Goal: Task Accomplishment & Management: Use online tool/utility

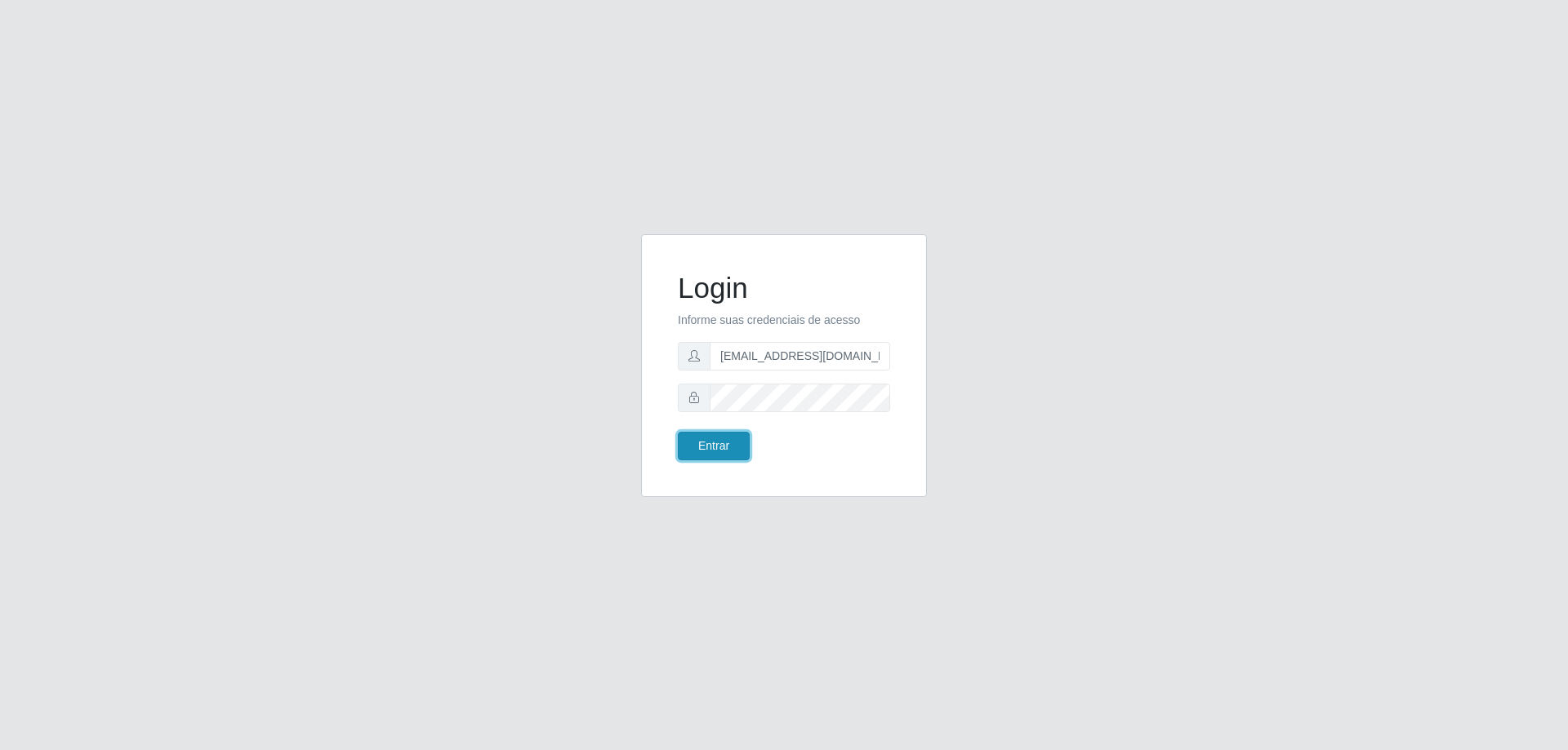
click at [715, 451] on button "Entrar" at bounding box center [714, 446] width 72 height 29
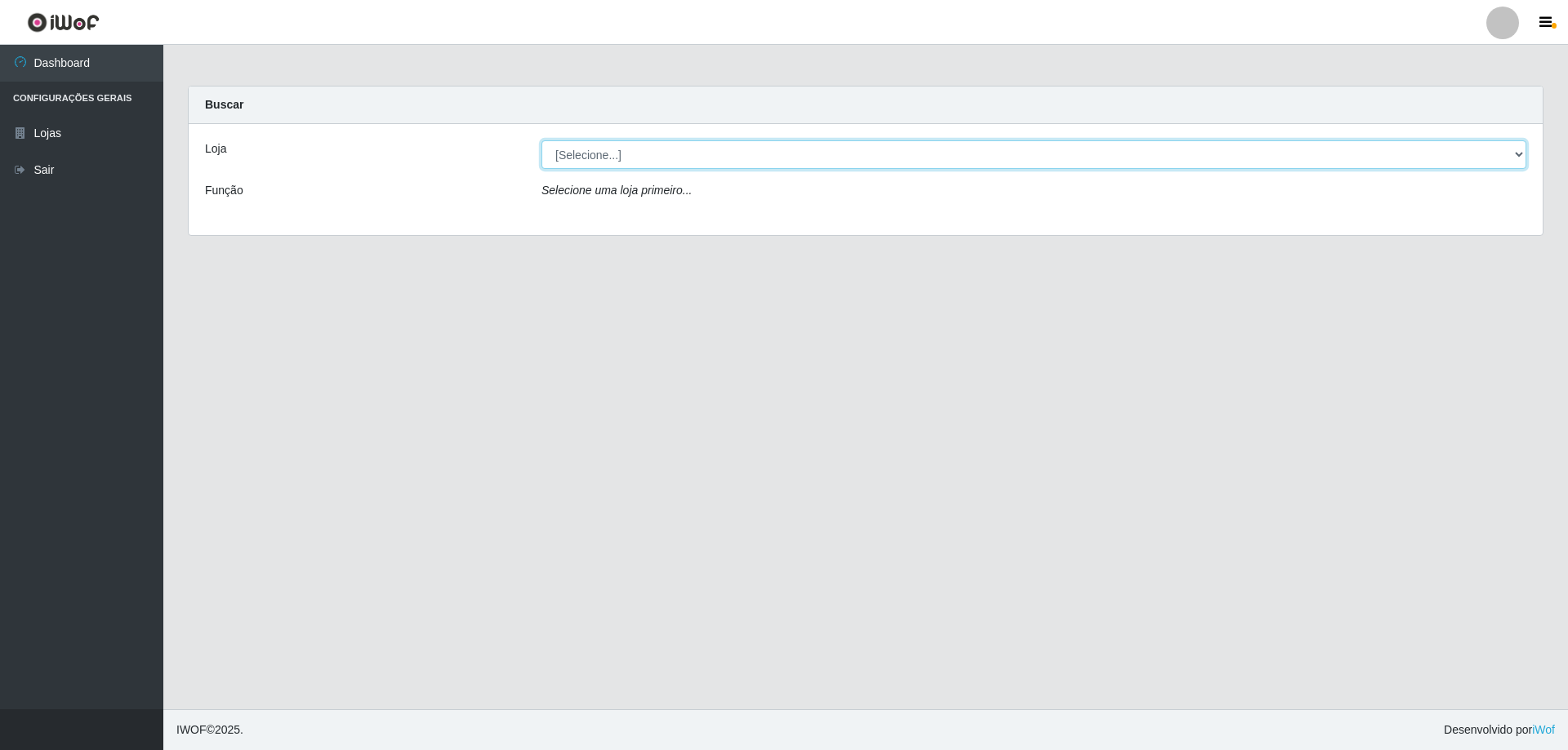
click at [813, 152] on select "[Selecione...] Atacado Vem - Loja 31 [GEOGRAPHIC_DATA]" at bounding box center [1033, 155] width 985 height 29
select select "437"
click at [541, 141] on select "[Selecione...] Atacado Vem - Loja 31 [GEOGRAPHIC_DATA]" at bounding box center [1033, 155] width 985 height 29
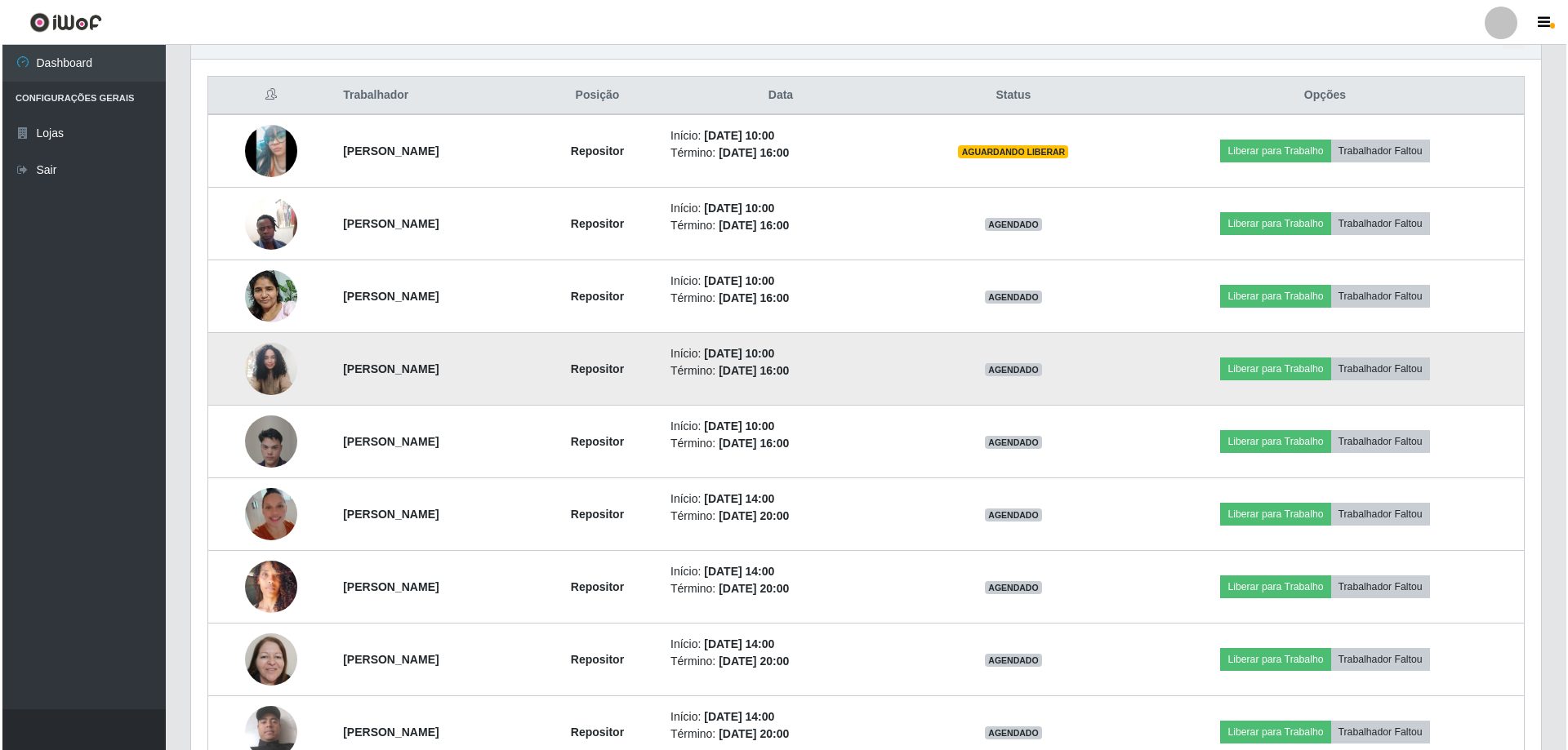
scroll to position [572, 0]
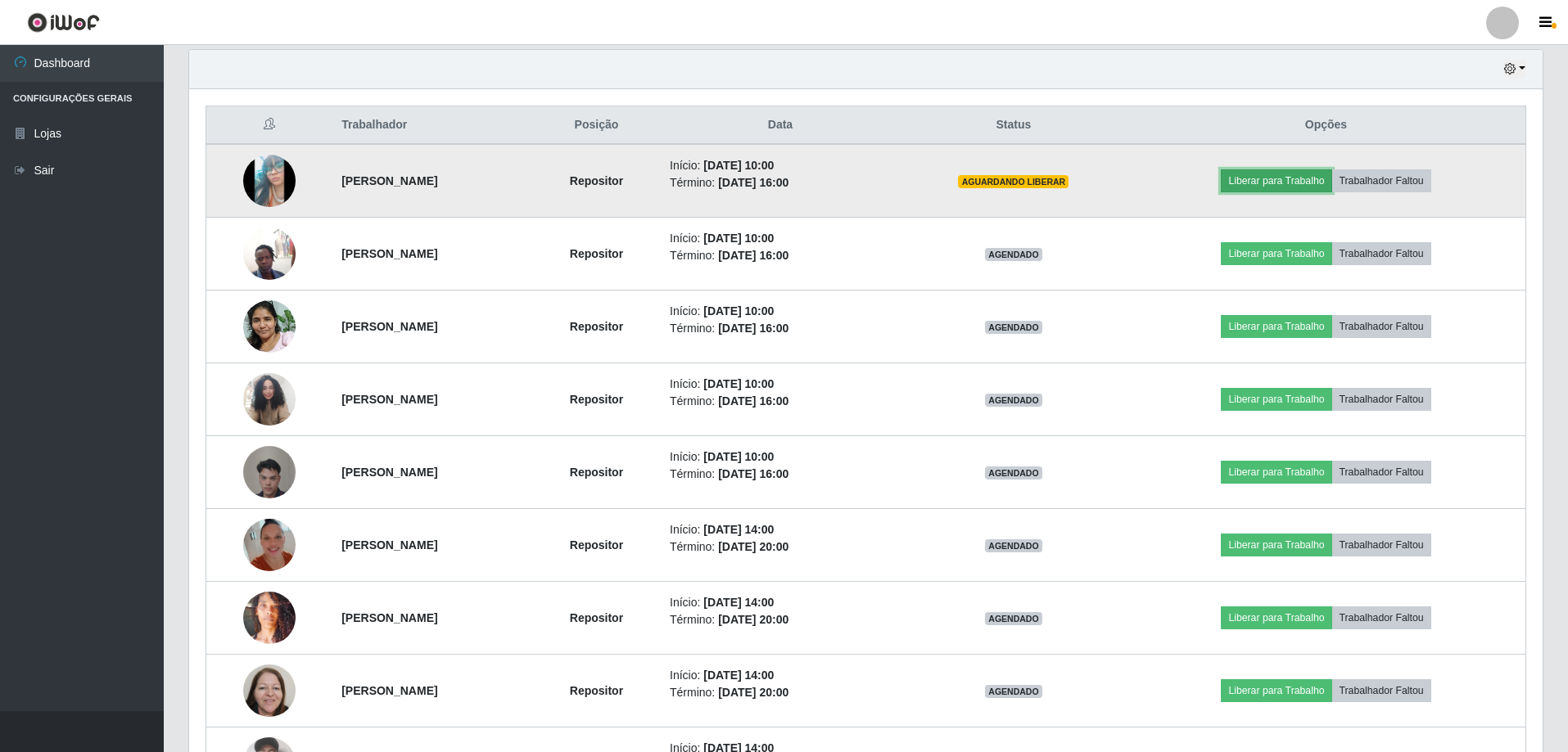
click at [1298, 184] on button "Liberar para Trabalho" at bounding box center [1276, 181] width 110 height 23
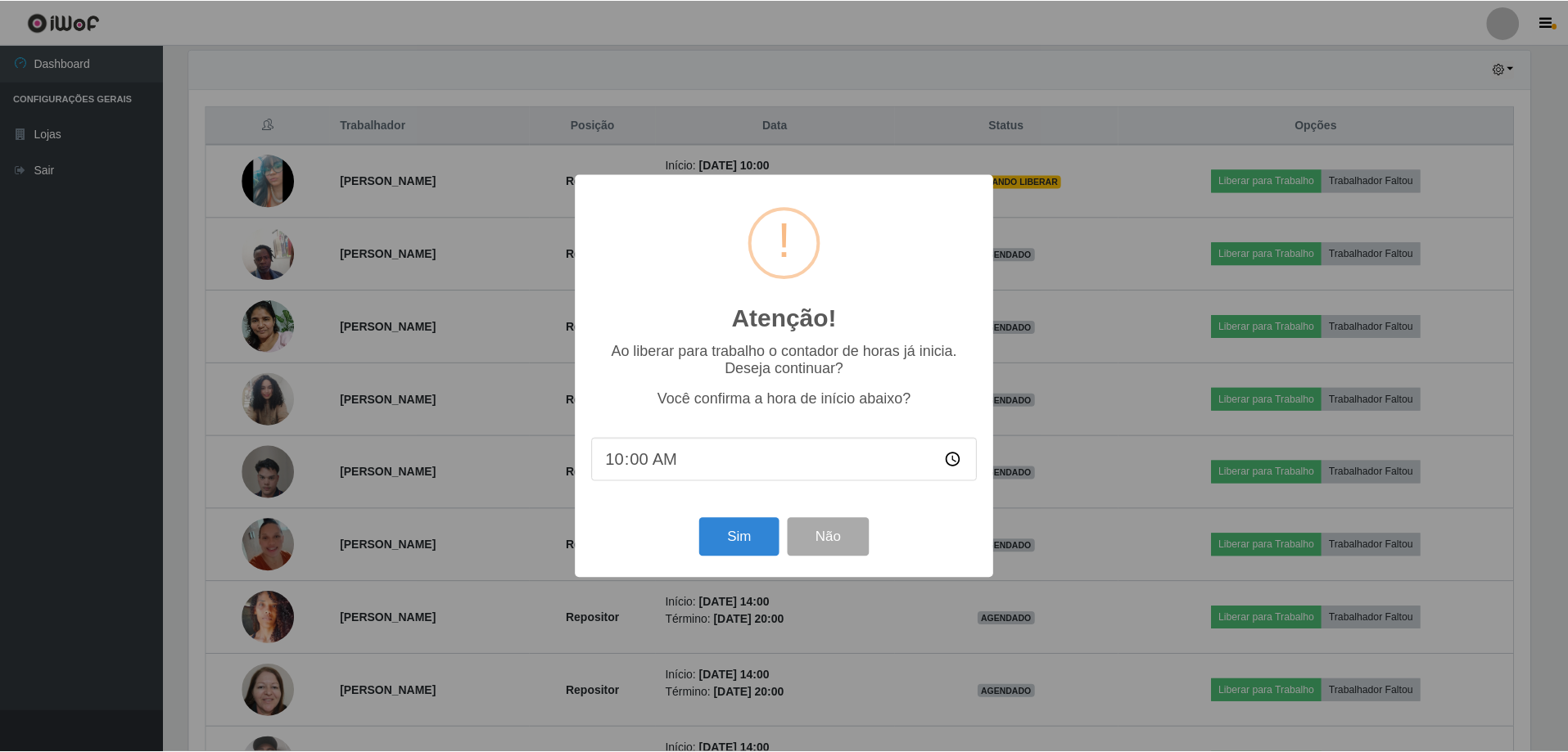
scroll to position [340, 1345]
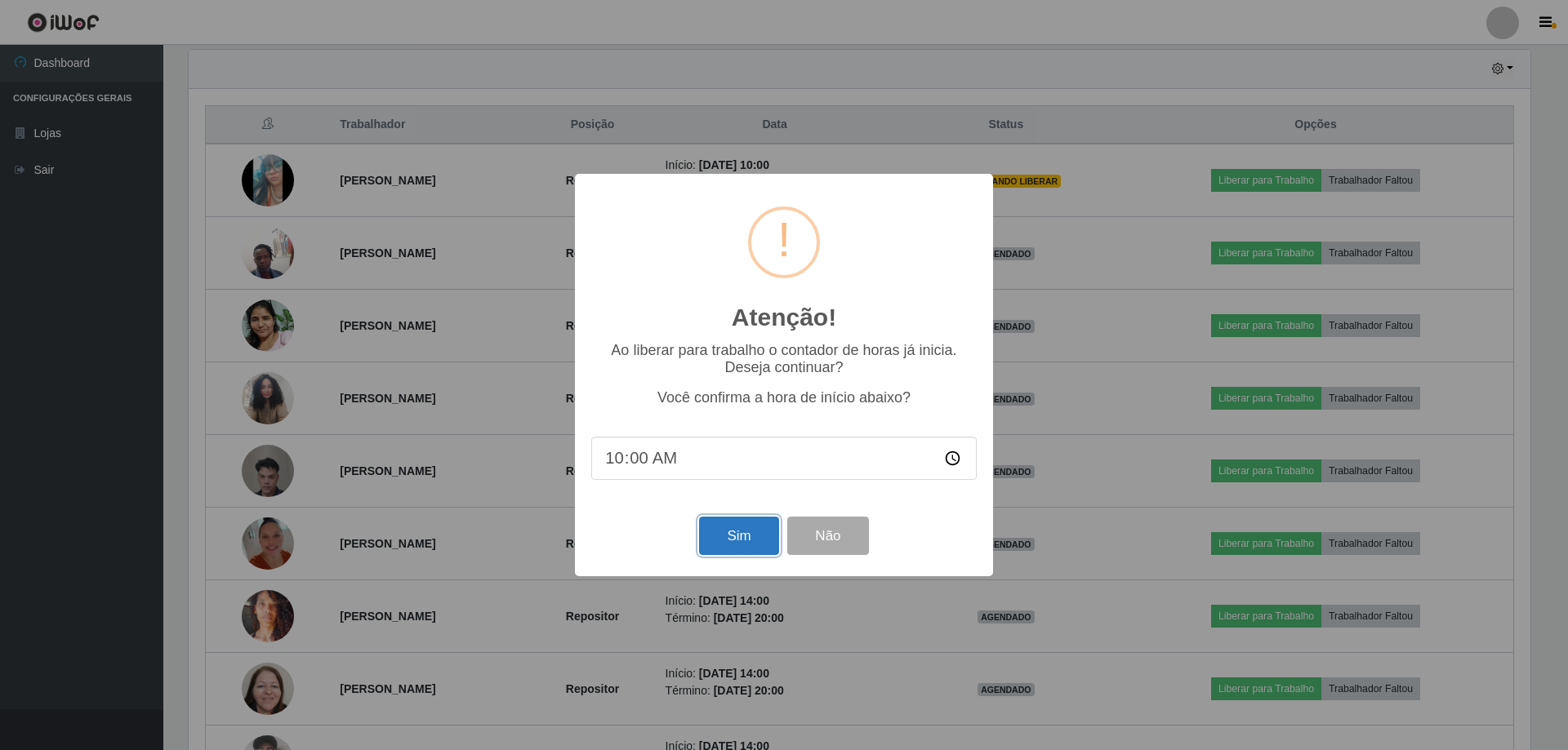
click at [748, 534] on button "Sim" at bounding box center [739, 536] width 79 height 39
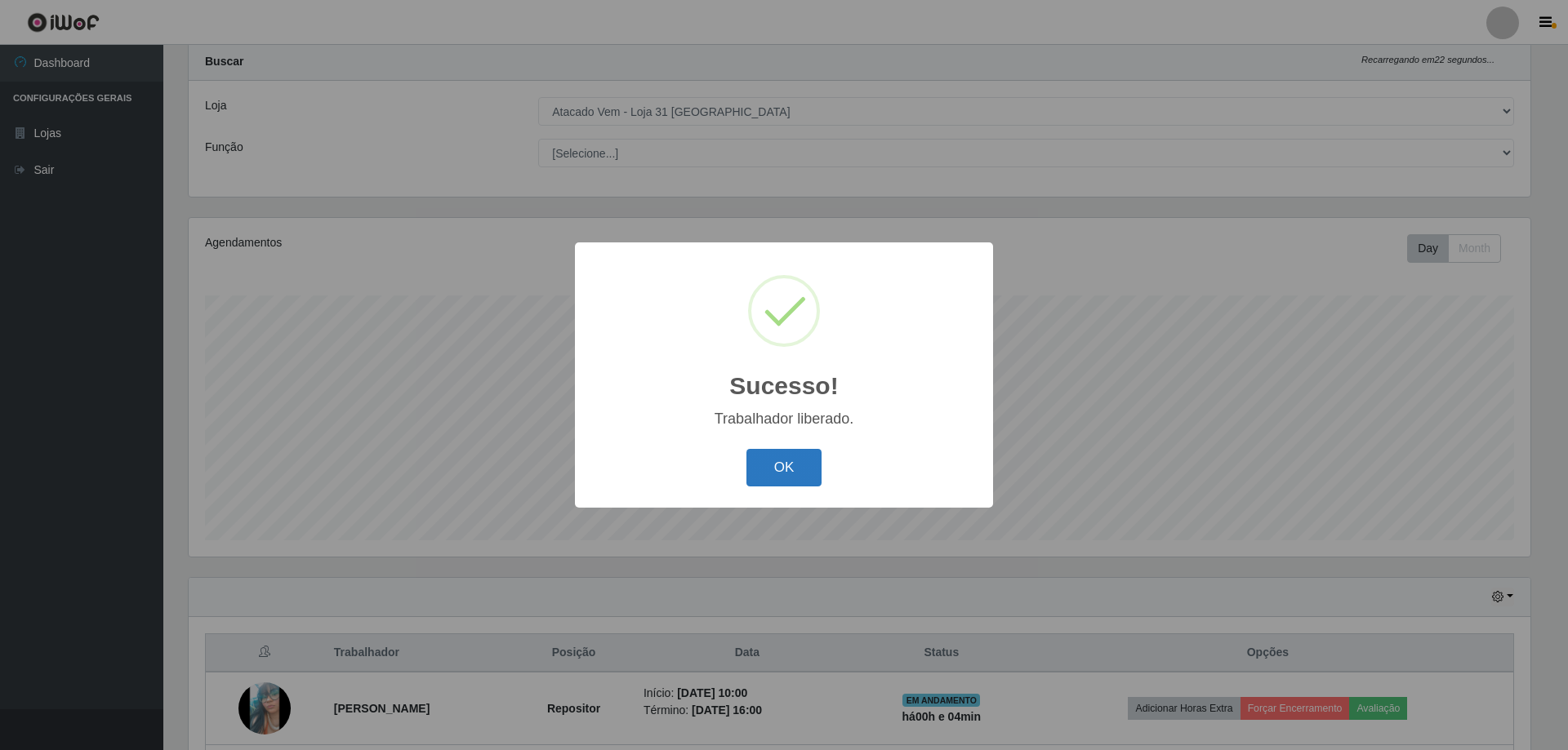
click at [798, 455] on button "OK" at bounding box center [784, 468] width 76 height 39
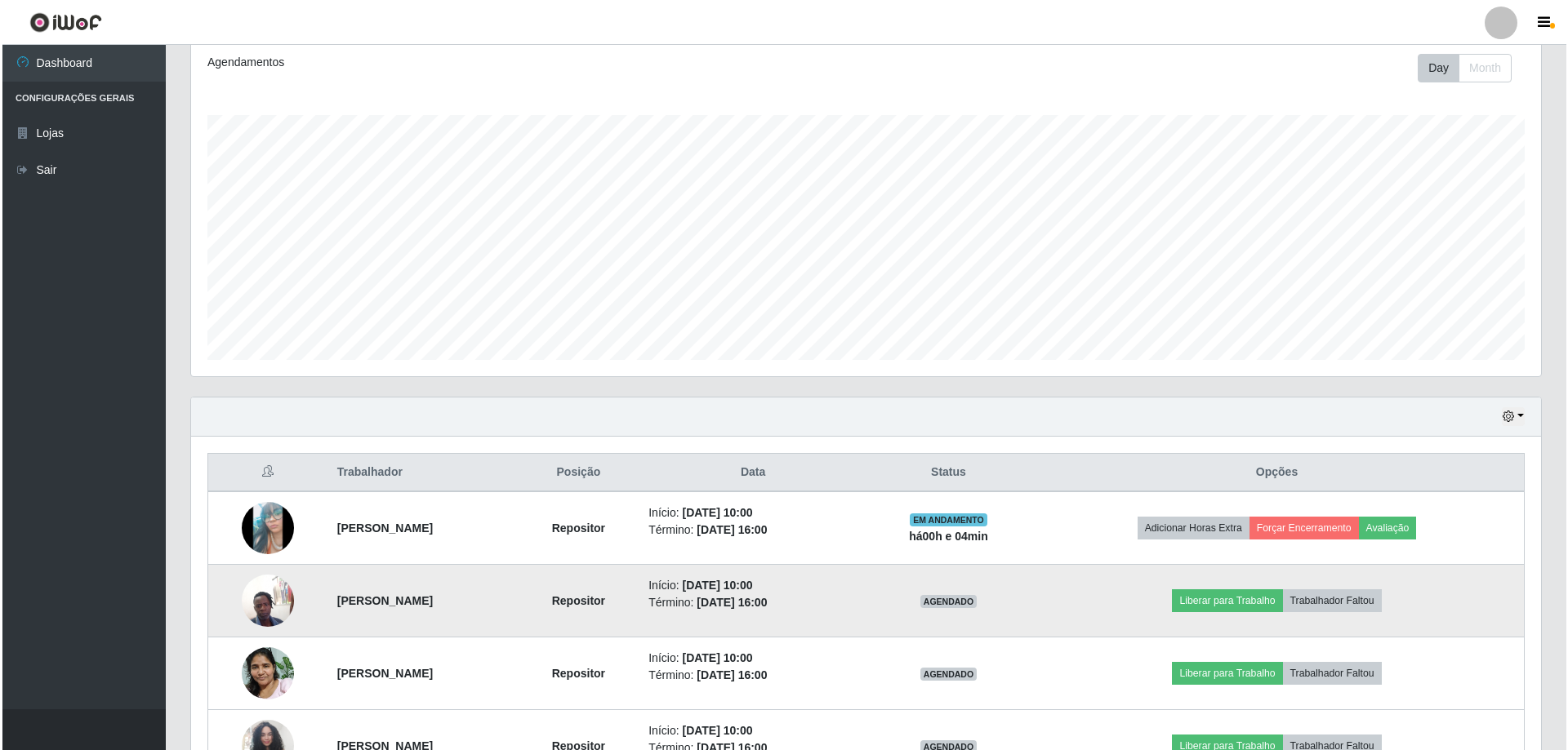
scroll to position [370, 0]
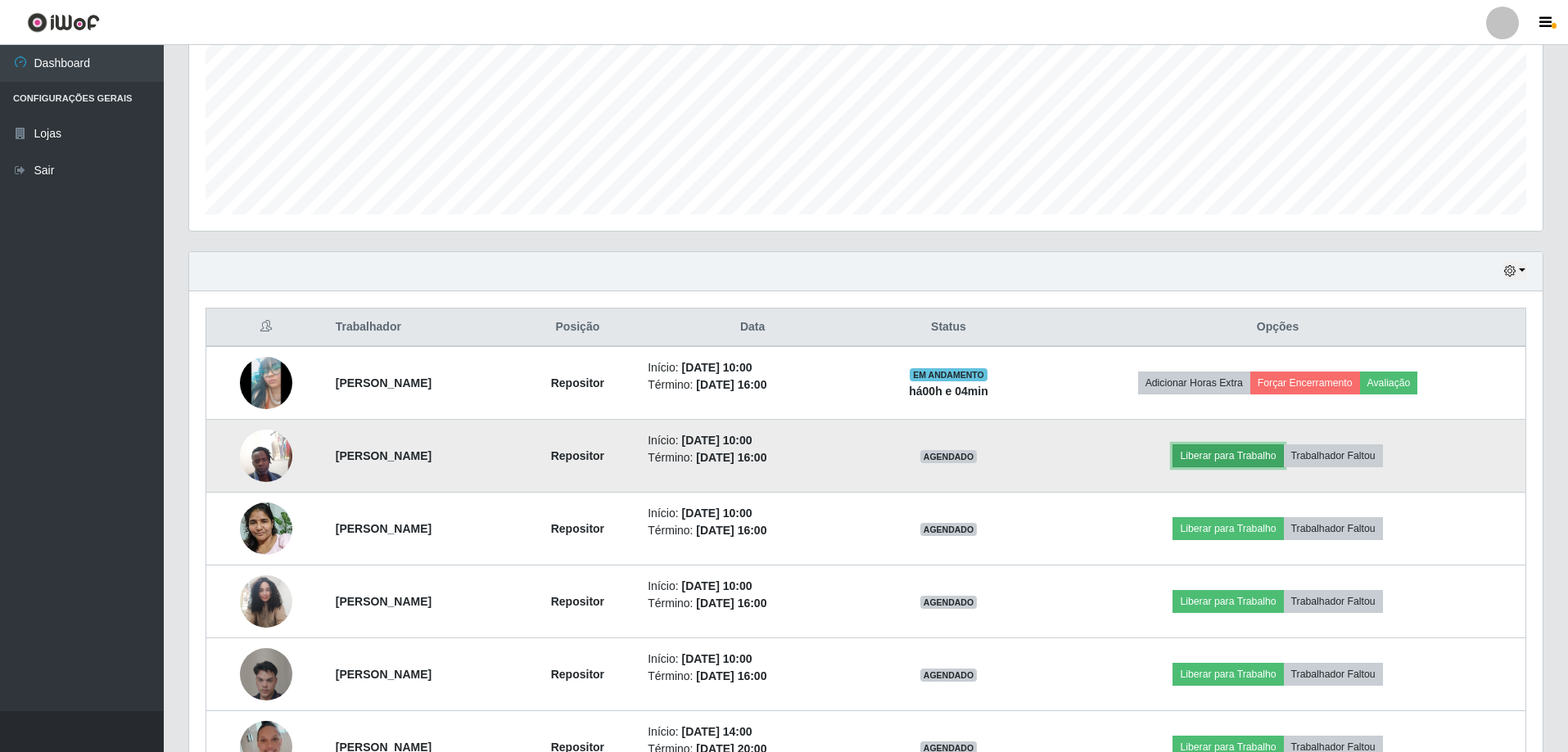
click at [1236, 456] on button "Liberar para Trabalho" at bounding box center [1227, 456] width 110 height 23
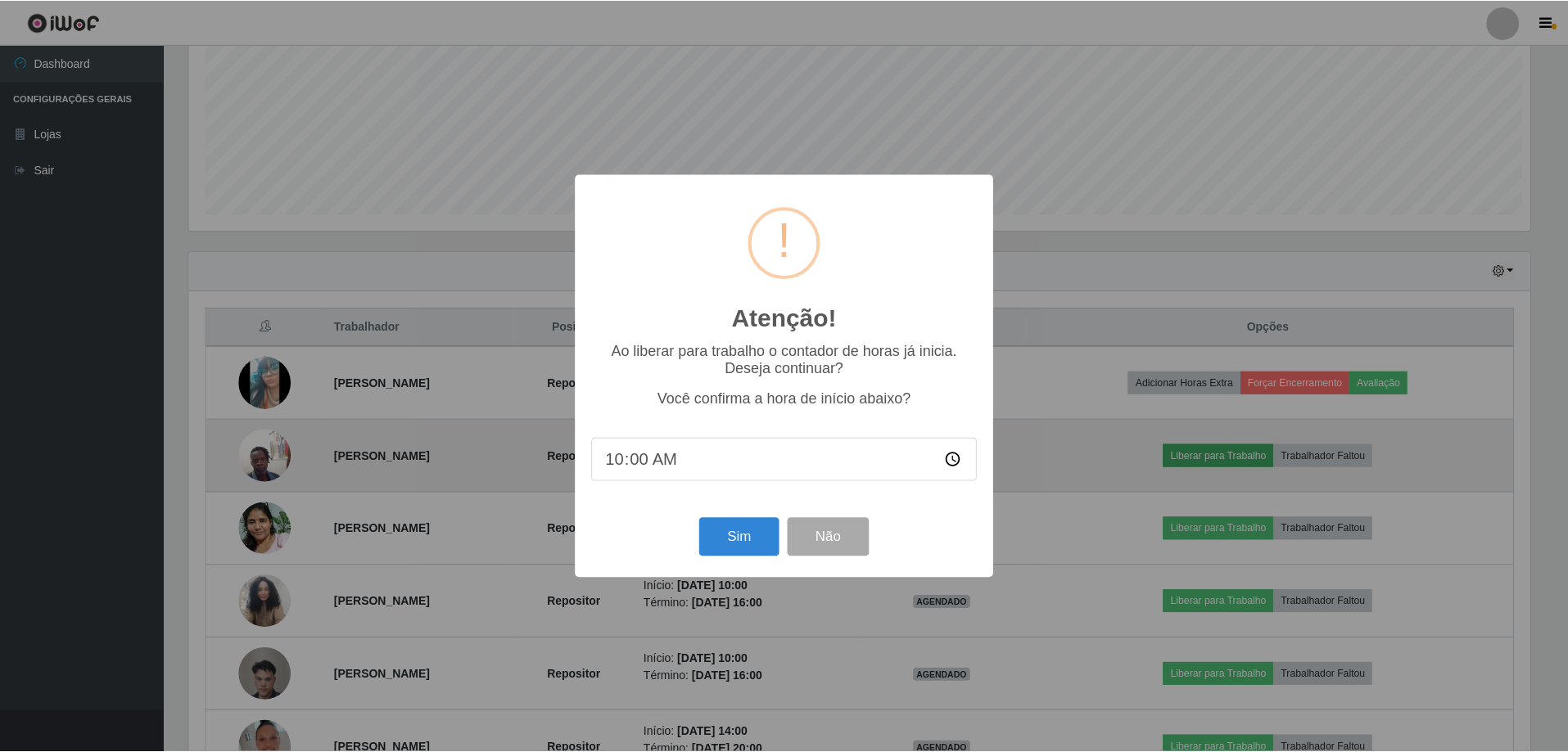
scroll to position [340, 1345]
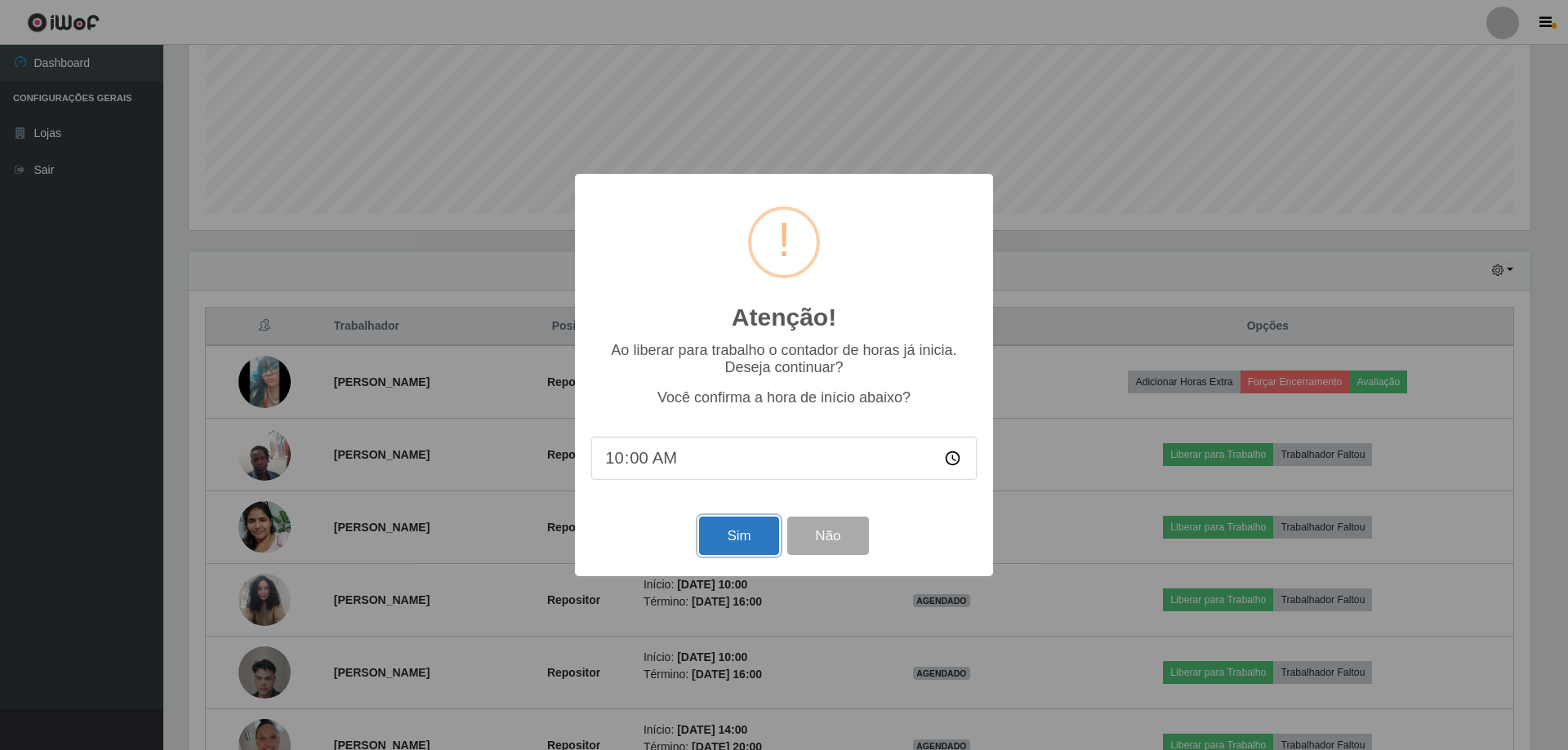
click at [743, 538] on button "Sim" at bounding box center [739, 536] width 79 height 39
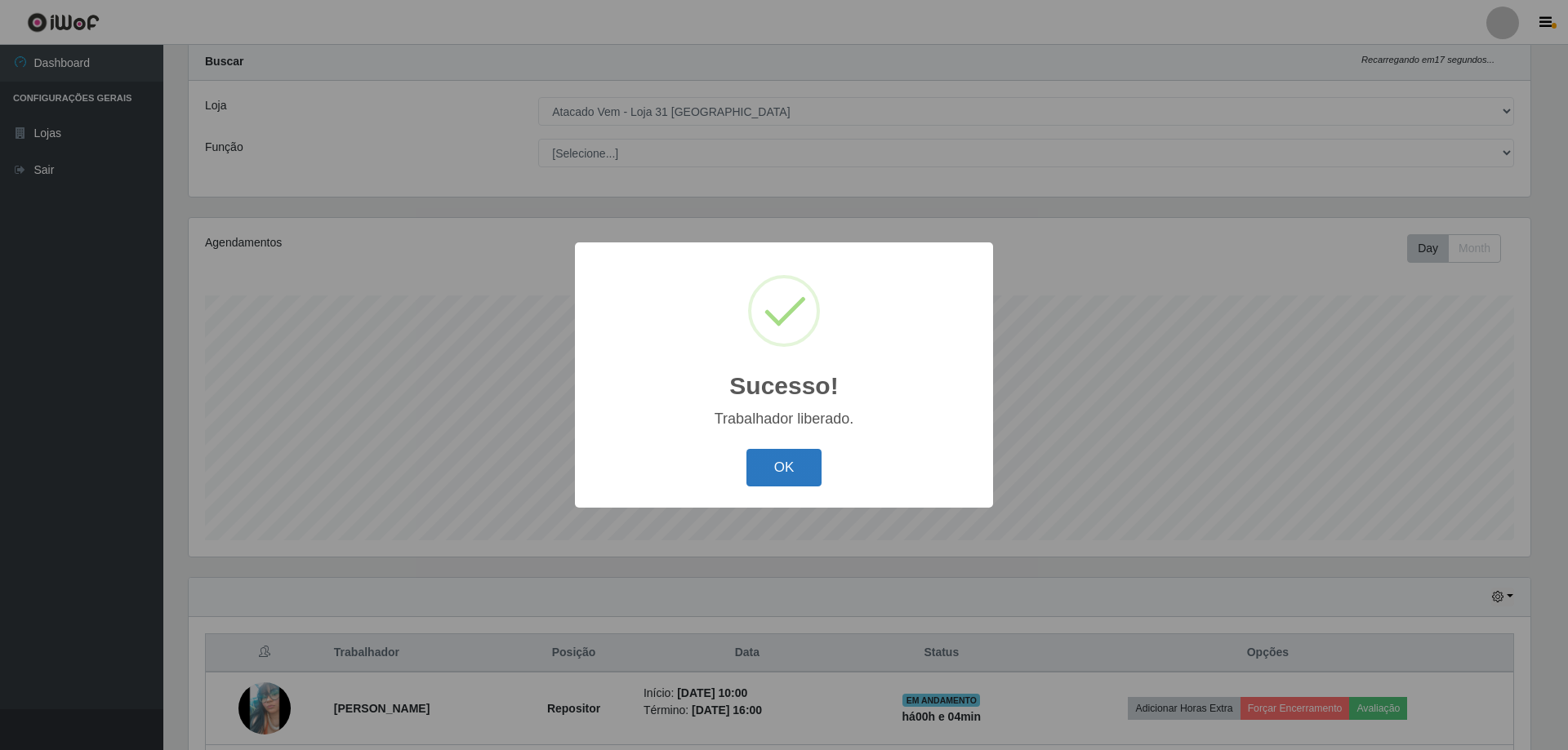
click at [788, 467] on button "OK" at bounding box center [784, 468] width 76 height 39
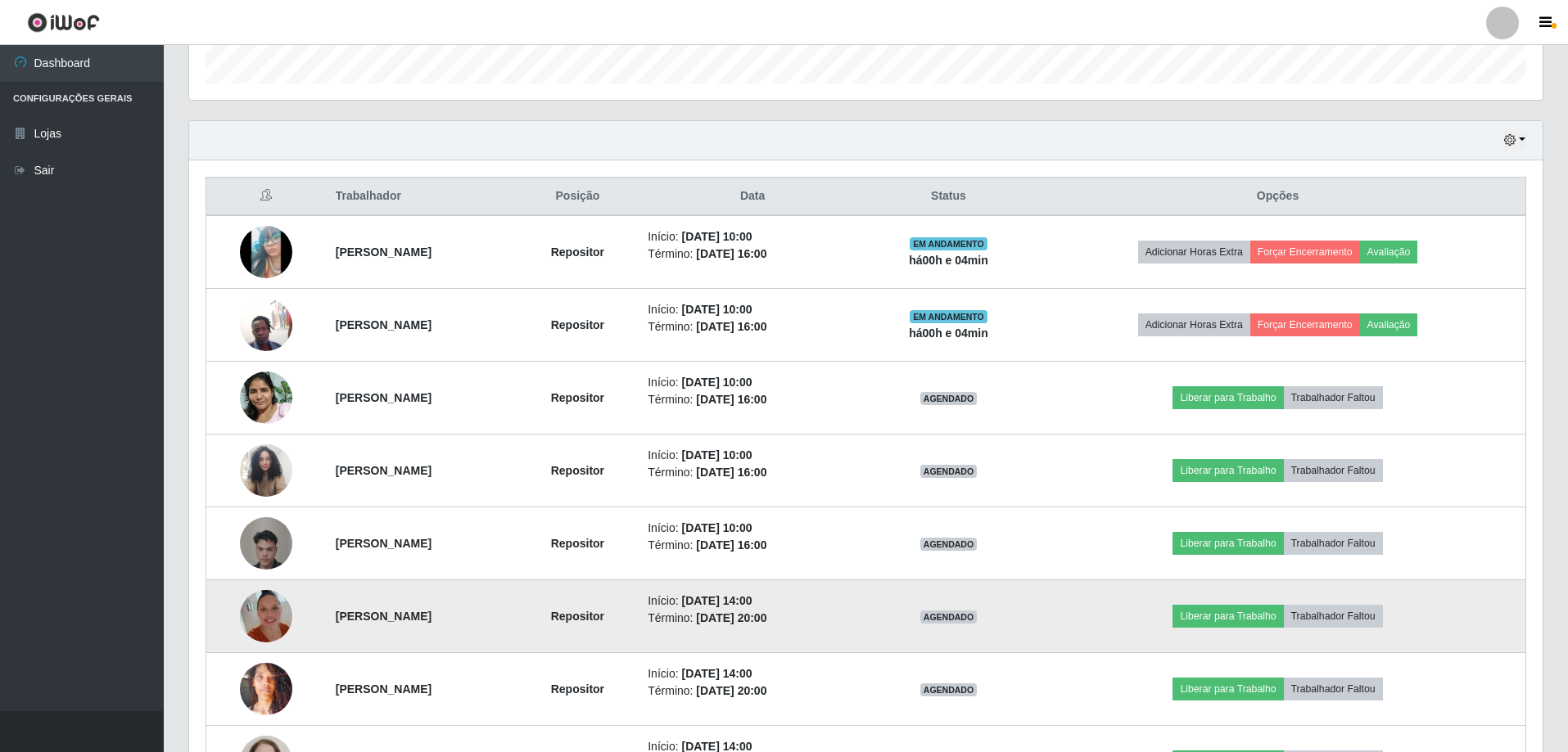
scroll to position [535, 0]
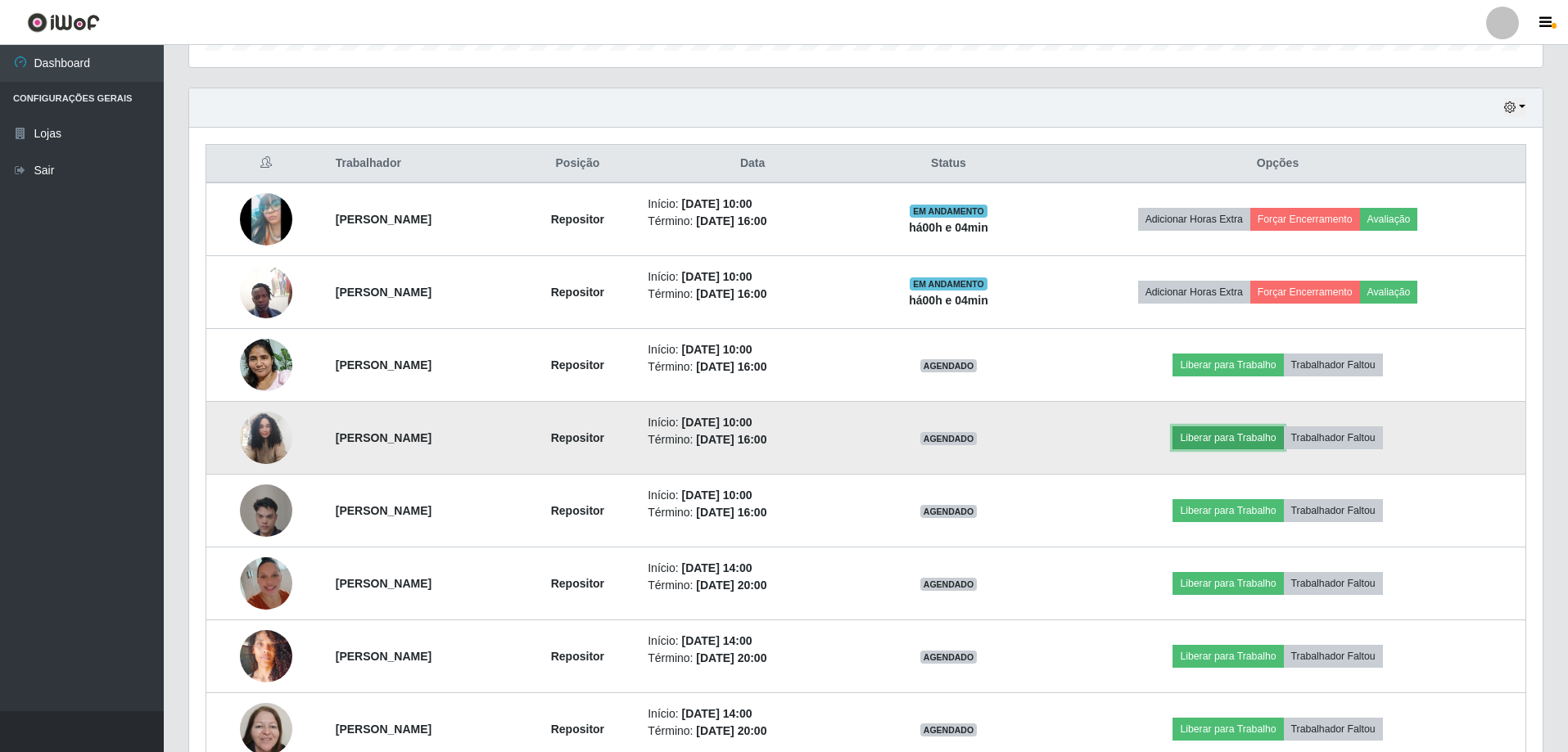
click at [1272, 436] on button "Liberar para Trabalho" at bounding box center [1227, 438] width 110 height 23
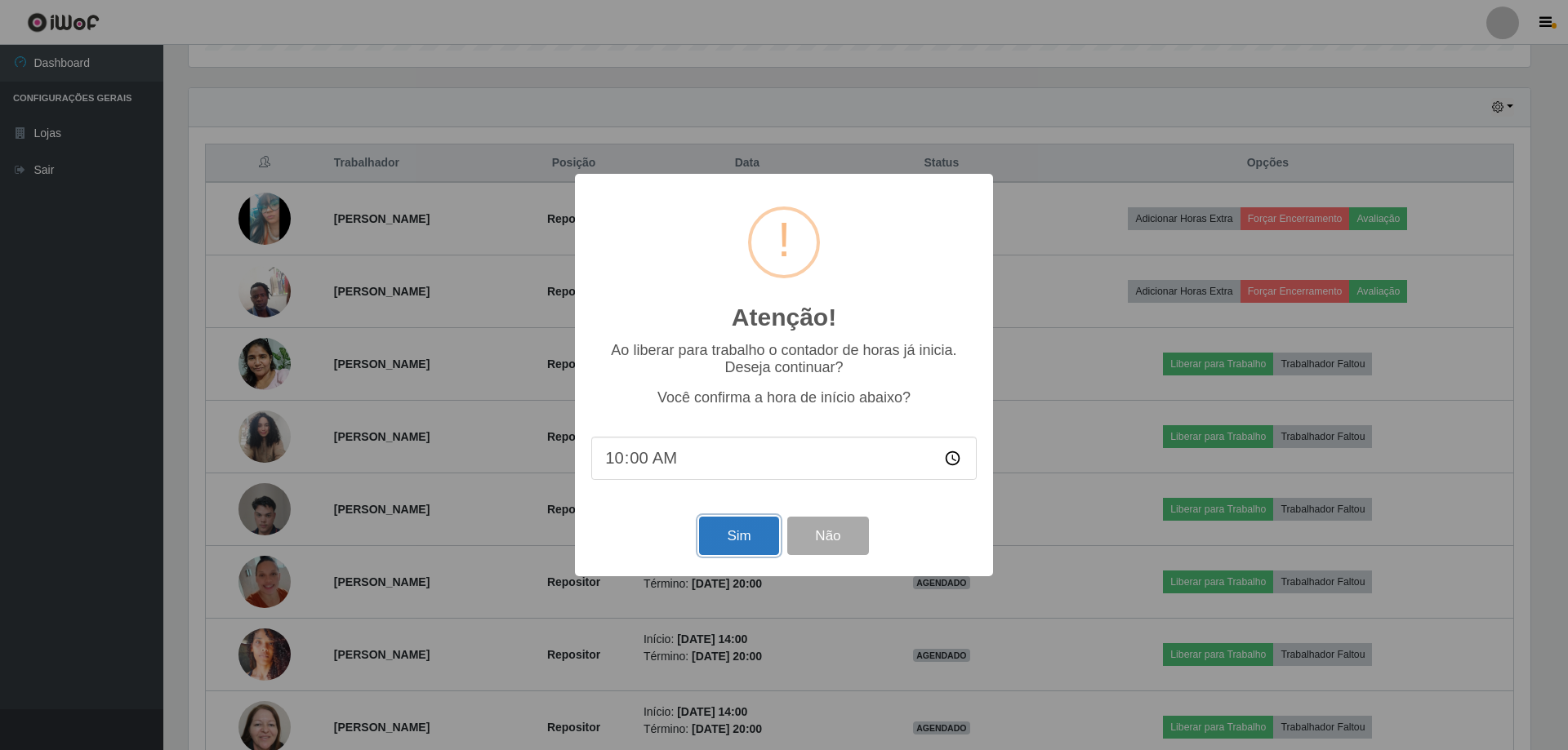
click at [741, 539] on button "Sim" at bounding box center [739, 536] width 79 height 39
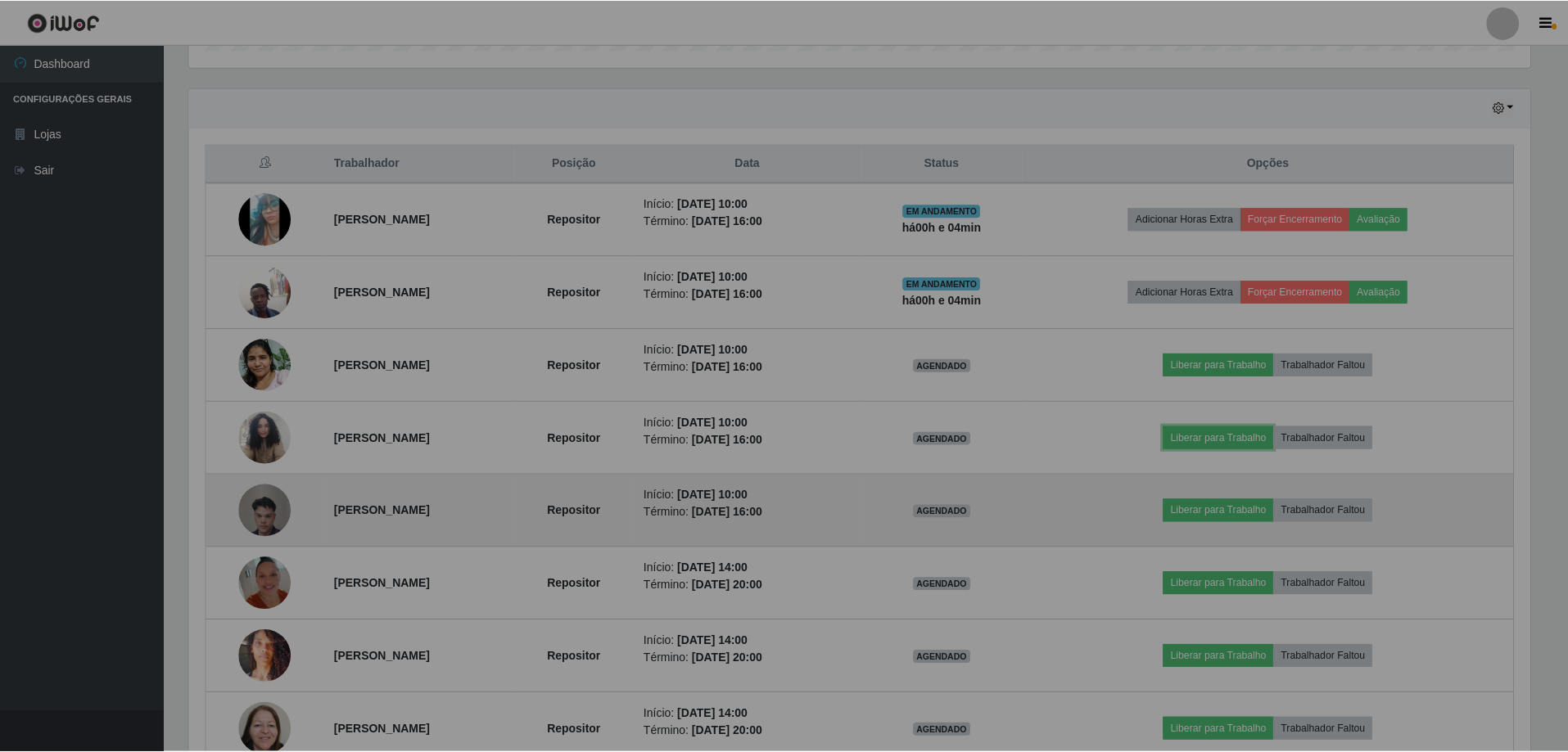
scroll to position [0, 0]
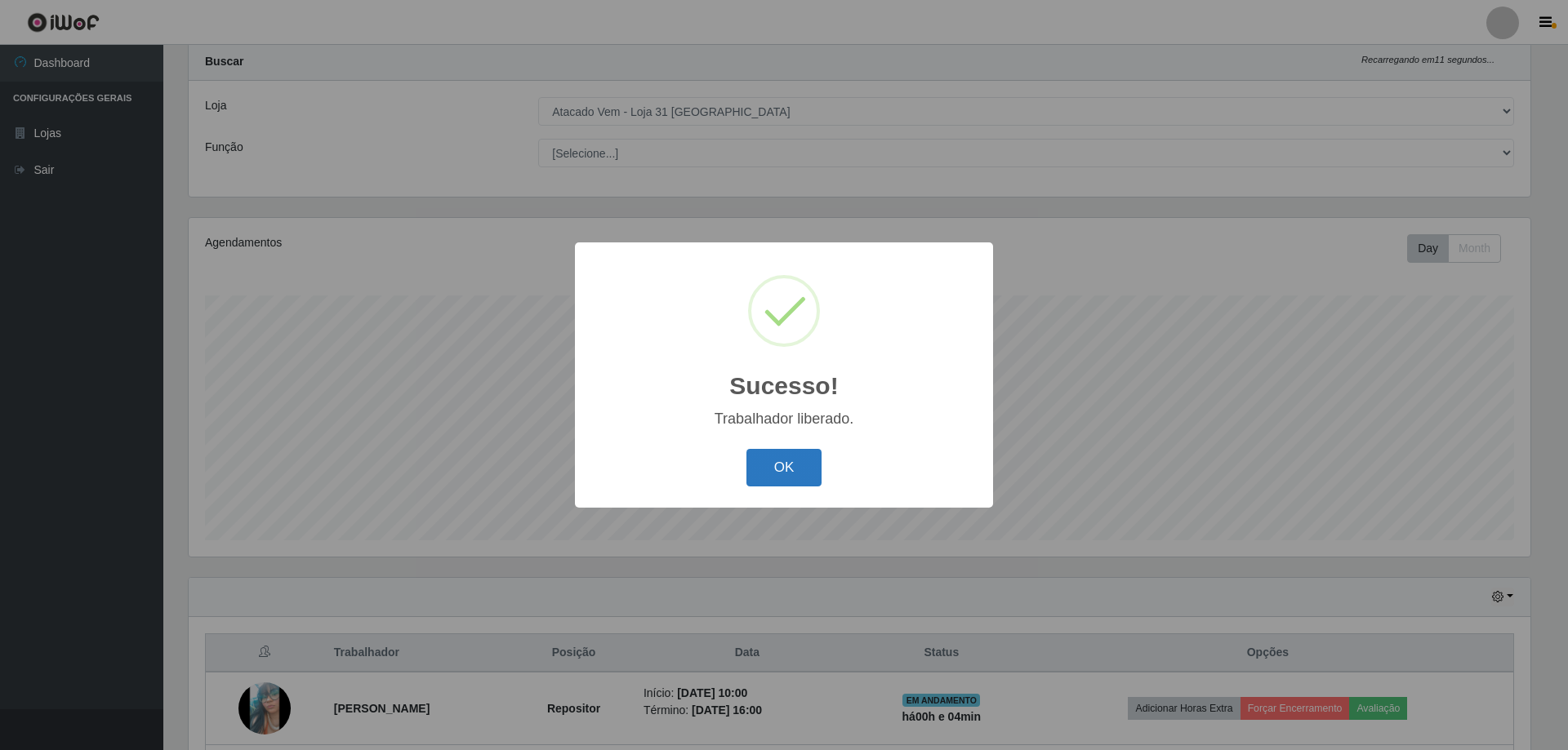
click at [769, 463] on button "OK" at bounding box center [784, 468] width 76 height 39
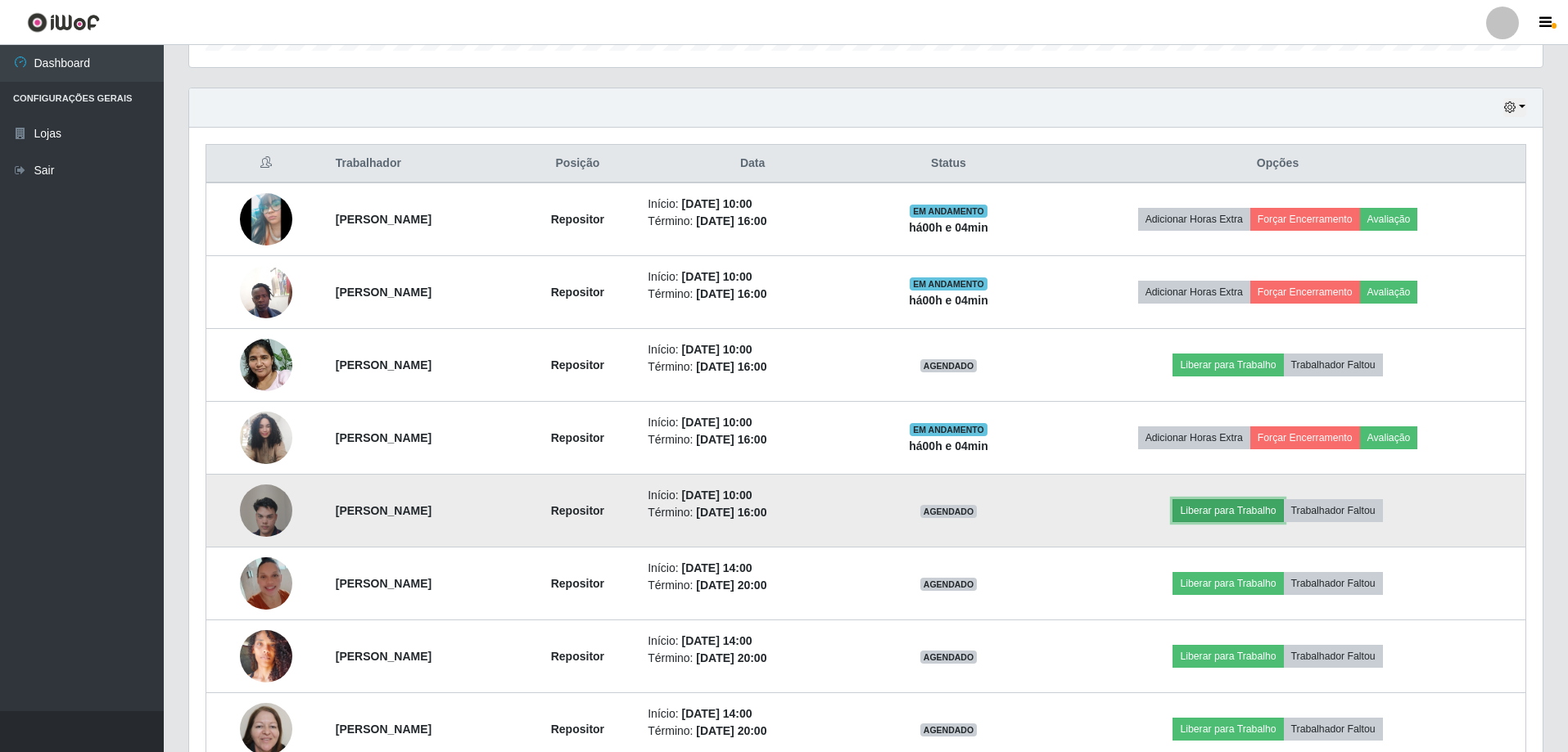
click at [1246, 507] on button "Liberar para Trabalho" at bounding box center [1227, 511] width 110 height 23
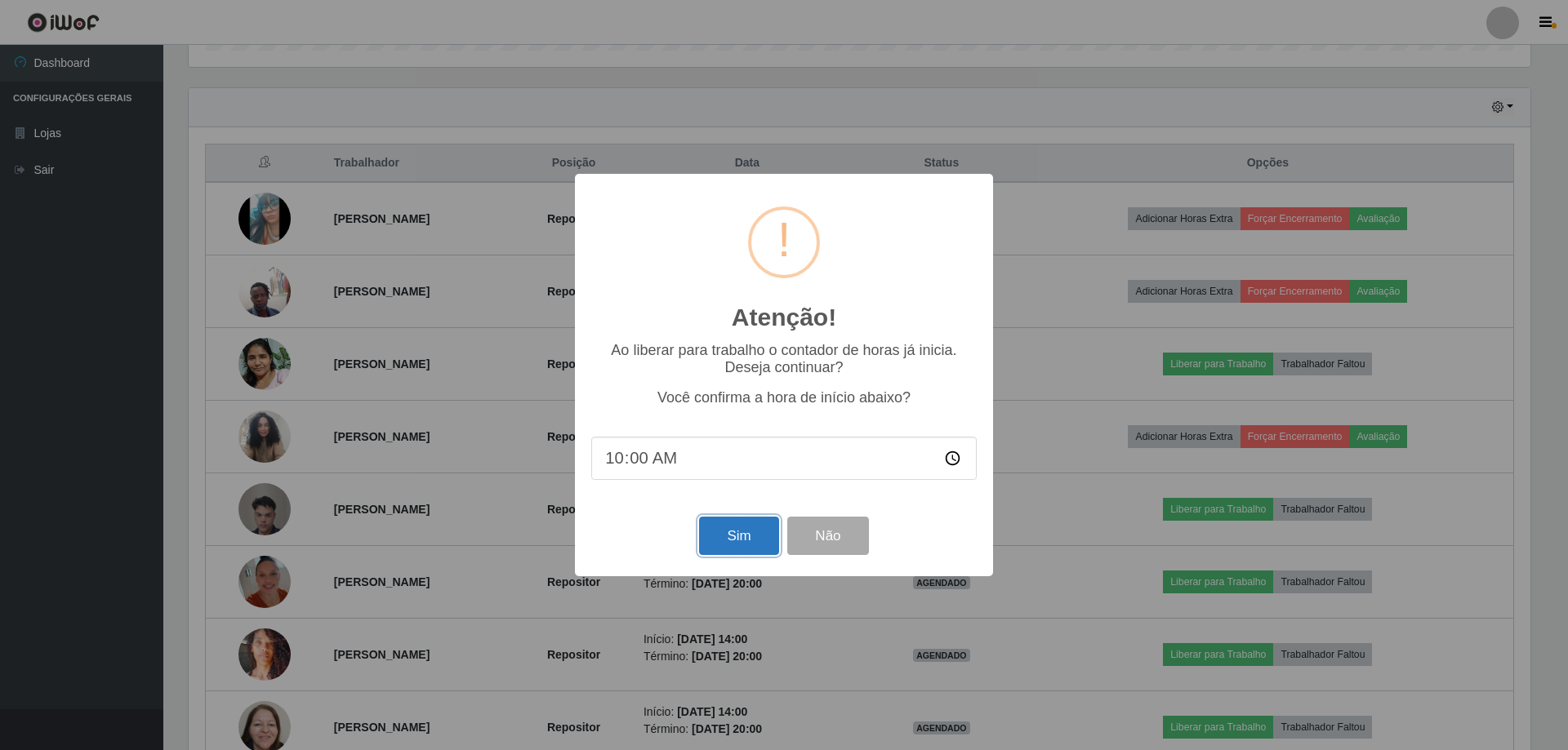
click at [731, 537] on button "Sim" at bounding box center [739, 536] width 79 height 39
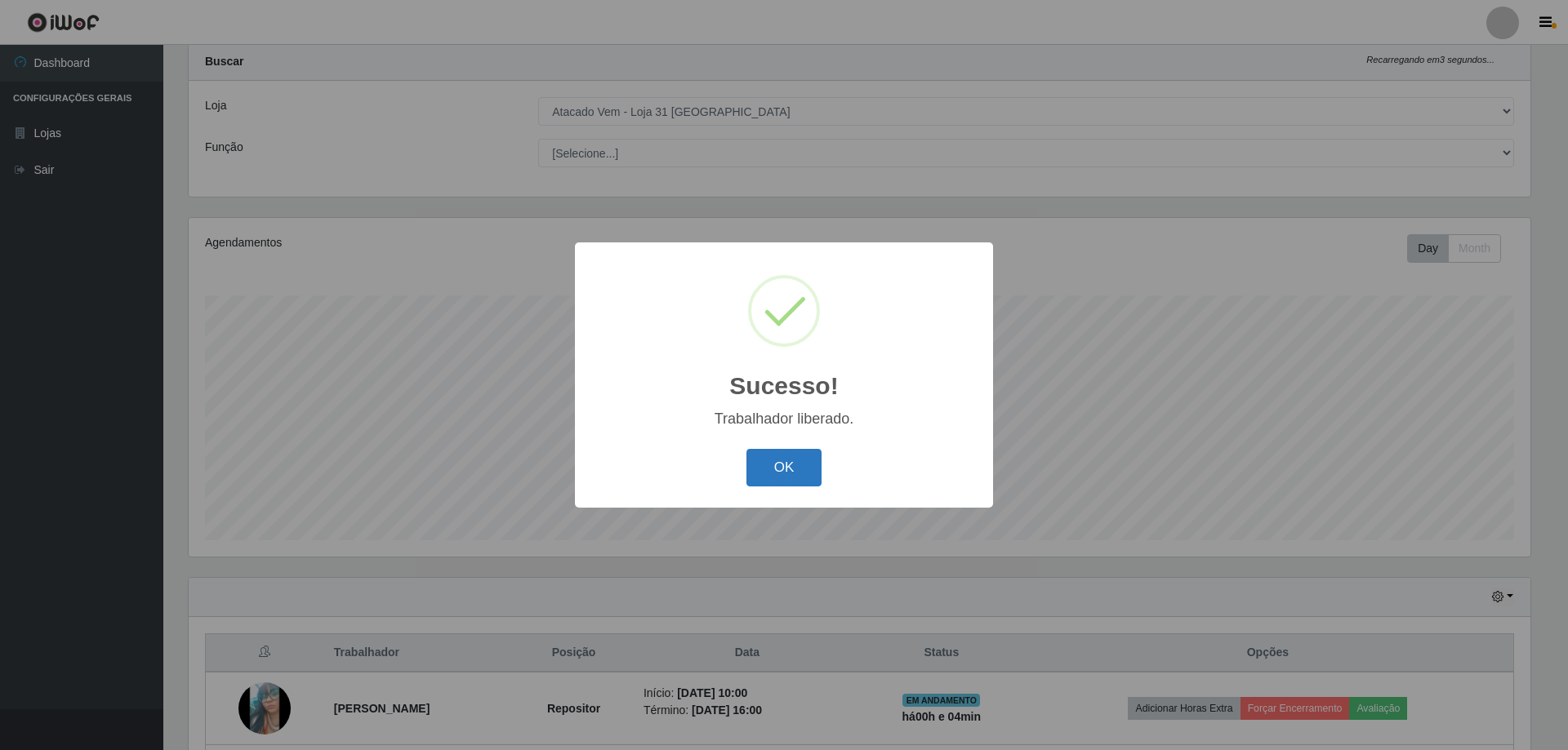
click at [815, 462] on button "OK" at bounding box center [784, 468] width 76 height 39
